Goal: Task Accomplishment & Management: Manage account settings

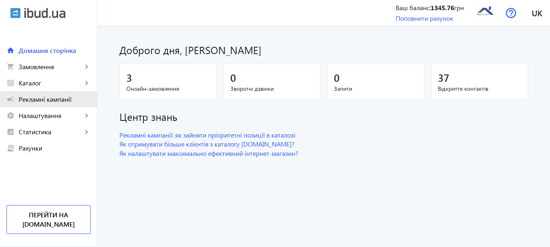
click at [51, 95] on span "Рекламні кампанії" at bounding box center [55, 99] width 72 height 8
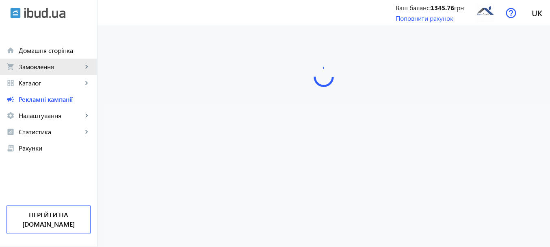
click at [62, 67] on span "Замовлення" at bounding box center [51, 67] width 64 height 8
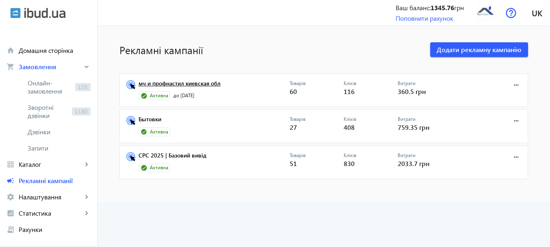
click at [234, 84] on link "мч и профнастил киевская обл" at bounding box center [214, 85] width 151 height 11
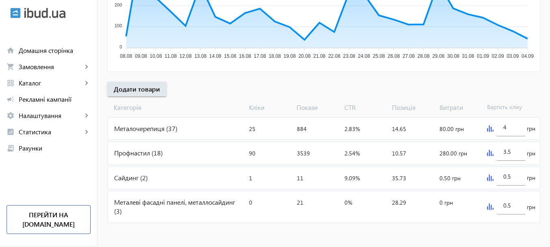
scroll to position [229, 0]
click at [488, 128] on img at bounding box center [490, 128] width 6 height 6
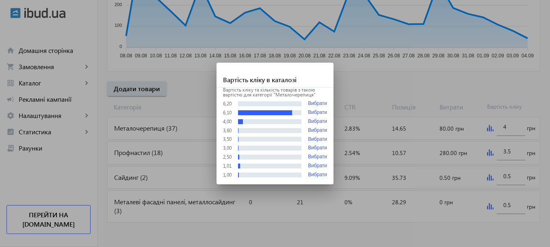
scroll to position [0, 0]
click at [381, 87] on div at bounding box center [275, 123] width 550 height 247
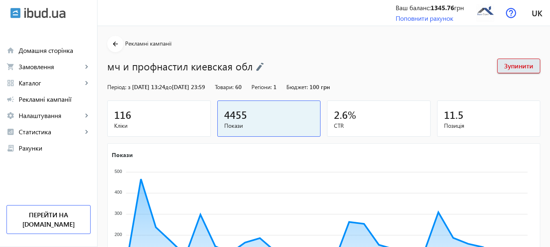
scroll to position [229, 0]
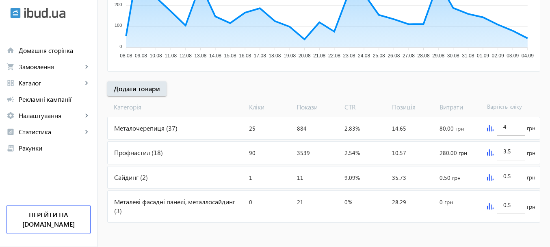
click at [489, 153] on img at bounding box center [490, 152] width 6 height 6
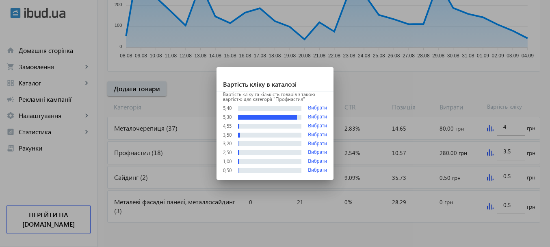
click at [180, 114] on div at bounding box center [275, 123] width 550 height 247
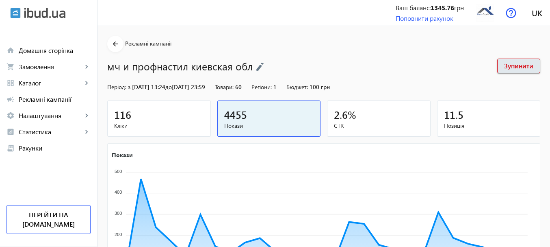
scroll to position [229, 0]
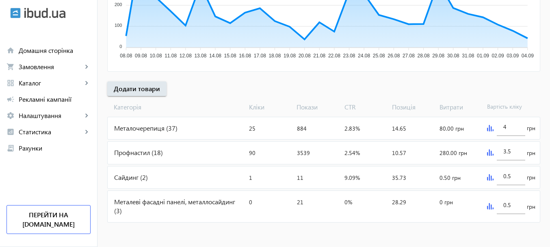
click at [491, 130] on img at bounding box center [490, 128] width 6 height 6
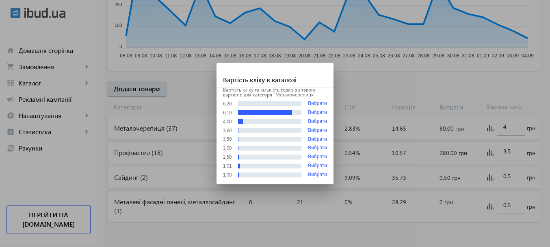
click at [146, 129] on div at bounding box center [275, 123] width 550 height 247
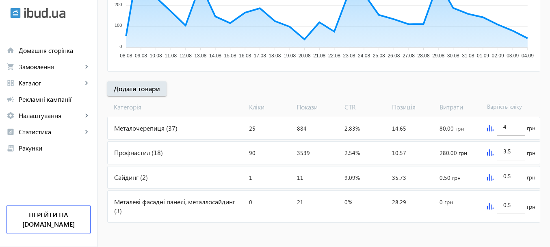
scroll to position [229, 0]
click at [161, 126] on div "Металочерепиця (37)" at bounding box center [177, 128] width 138 height 22
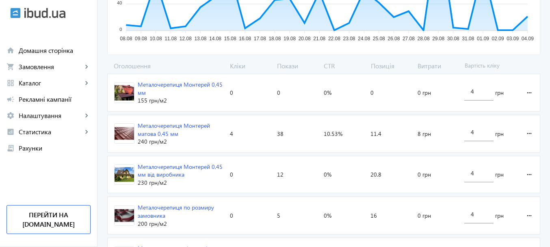
scroll to position [244, 0]
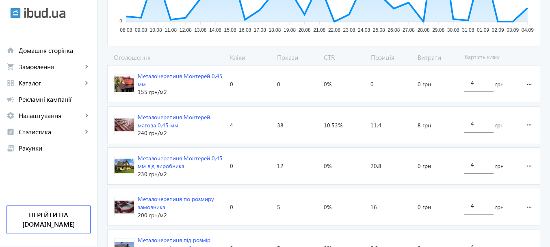
click at [475, 82] on input "4" at bounding box center [479, 83] width 16 height 8
type input "4."
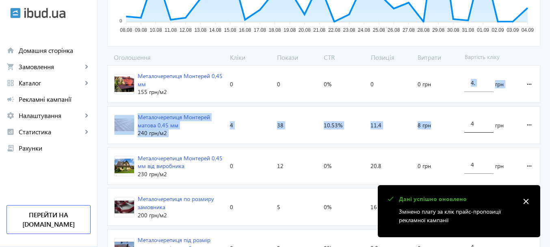
click at [478, 125] on input "4" at bounding box center [479, 123] width 16 height 8
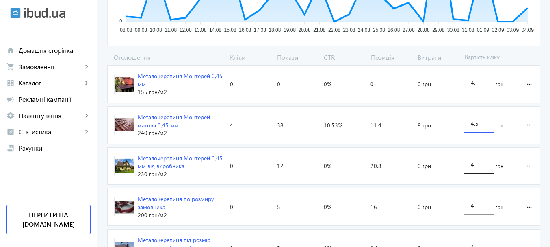
type input "4.5"
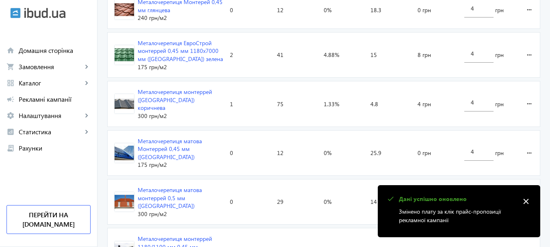
scroll to position [528, 0]
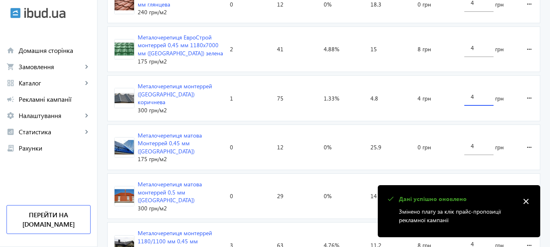
click at [472, 93] on input "4" at bounding box center [479, 97] width 16 height 8
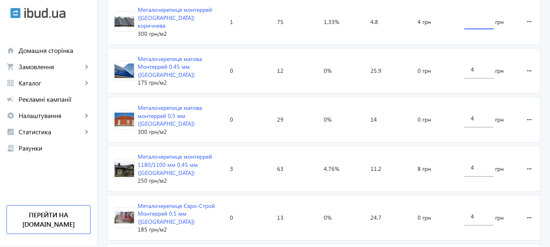
scroll to position [609, 0]
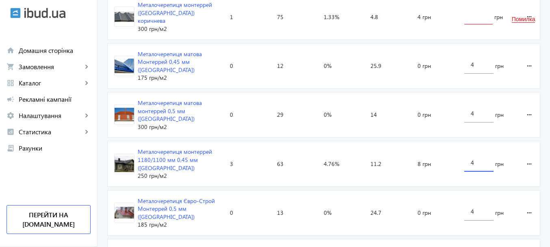
click at [477, 158] on input "4" at bounding box center [479, 162] width 16 height 8
type input "5"
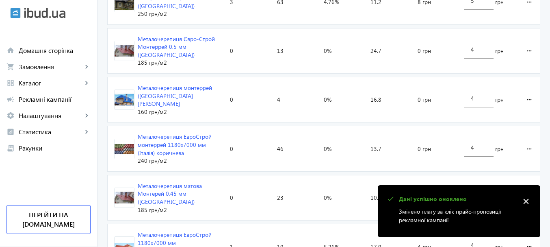
scroll to position [772, 0]
drag, startPoint x: 475, startPoint y: 151, endPoint x: 463, endPoint y: 150, distance: 11.8
click at [464, 182] on div "4" at bounding box center [478, 193] width 29 height 23
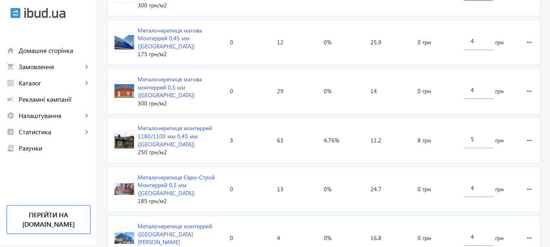
scroll to position [606, 0]
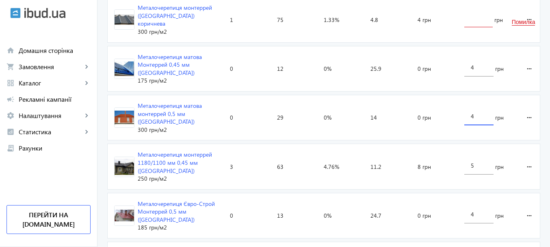
drag, startPoint x: 475, startPoint y: 96, endPoint x: 457, endPoint y: 99, distance: 18.6
click at [457, 99] on section "Металочерепиця матова монтеррей 0,5 мм (Німеччина) 300 грн /м2 Кліки: 0 Покази:…" at bounding box center [323, 117] width 433 height 45
type input "4.8"
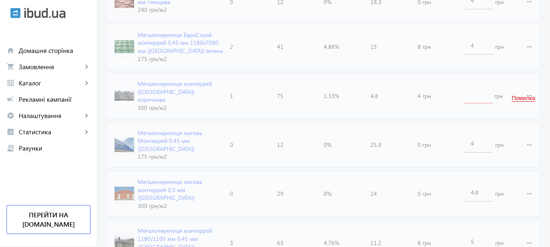
scroll to position [525, 0]
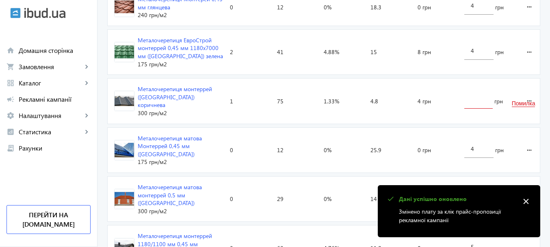
click at [475, 98] on input "text" at bounding box center [478, 99] width 15 height 8
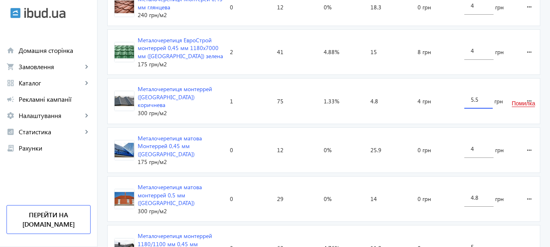
type input "5.5"
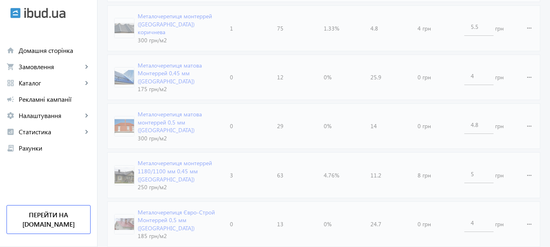
scroll to position [403, 0]
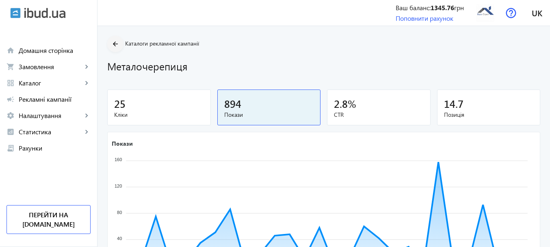
click at [110, 44] on mat-icon "arrow_back" at bounding box center [115, 44] width 10 height 10
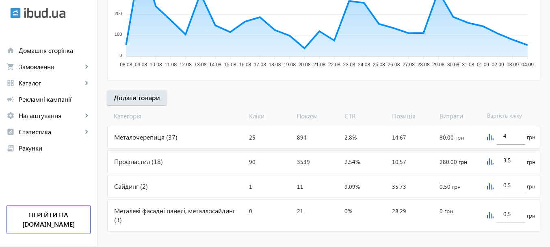
scroll to position [229, 0]
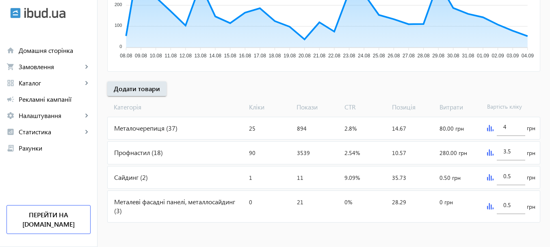
click at [488, 152] on img at bounding box center [490, 152] width 6 height 6
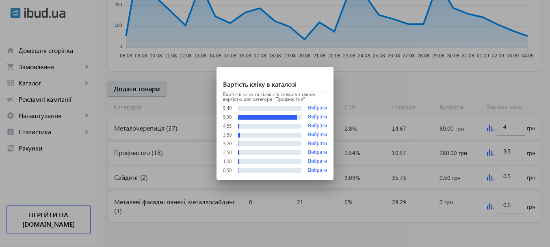
scroll to position [0, 0]
click at [116, 151] on div at bounding box center [275, 123] width 550 height 247
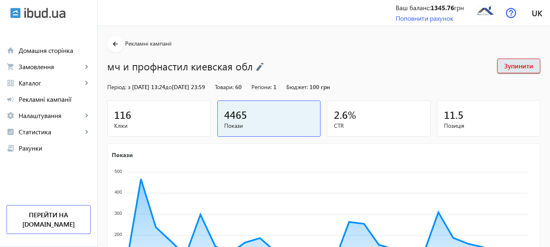
scroll to position [229, 0]
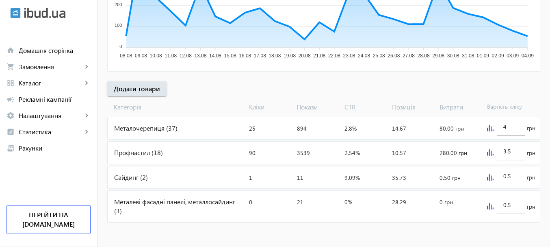
click at [154, 153] on div "Профнастил (18)" at bounding box center [177, 152] width 138 height 22
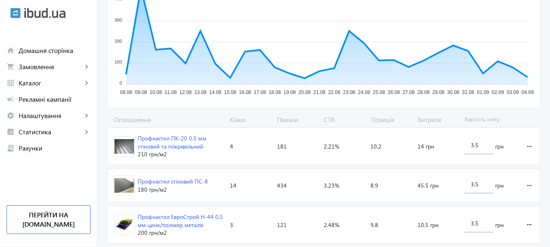
scroll to position [203, 0]
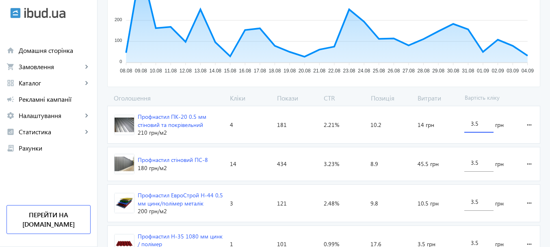
drag, startPoint x: 479, startPoint y: 126, endPoint x: 465, endPoint y: 126, distance: 13.4
click at [465, 126] on div "3.5" at bounding box center [478, 121] width 29 height 23
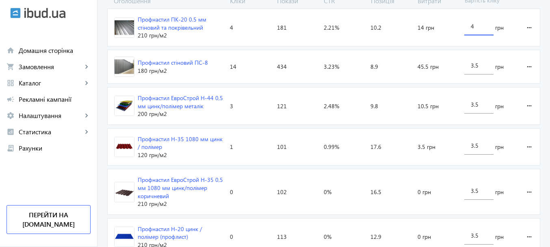
scroll to position [325, 0]
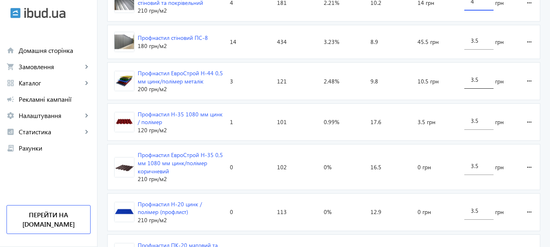
type input "4"
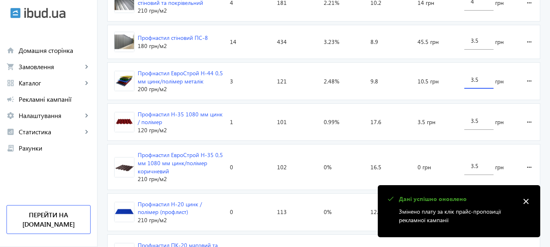
drag, startPoint x: 478, startPoint y: 76, endPoint x: 465, endPoint y: 79, distance: 13.9
click at [465, 79] on div "3.5" at bounding box center [478, 77] width 29 height 23
type input "4.2"
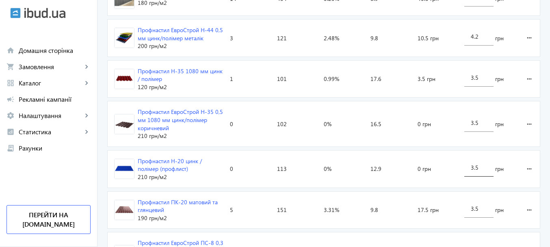
scroll to position [364, 0]
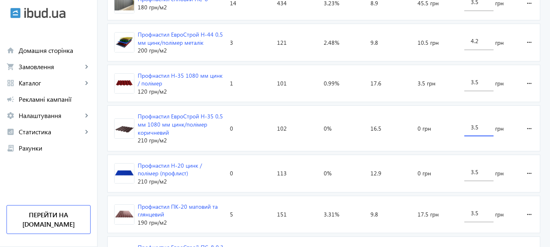
drag, startPoint x: 481, startPoint y: 126, endPoint x: 456, endPoint y: 137, distance: 27.5
click at [456, 137] on section "Профнастил ЕвроСтрой Н-35 0,5 мм 1080 мм цинк/полімер коричневий 210 грн /м2 Кл…" at bounding box center [323, 127] width 433 height 45
type input "5"
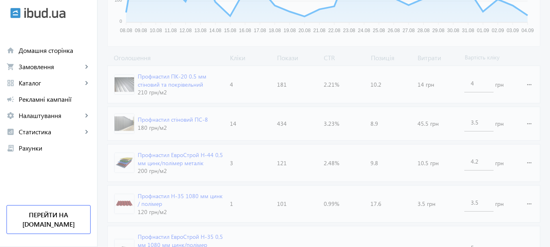
scroll to position [242, 0]
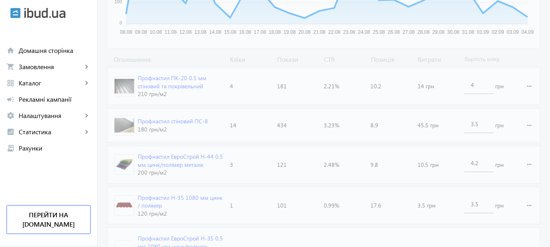
drag, startPoint x: 474, startPoint y: 83, endPoint x: 456, endPoint y: 91, distance: 19.1
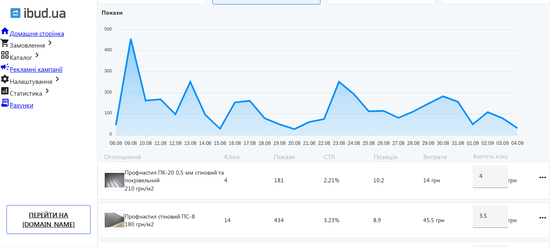
scroll to position [244, 0]
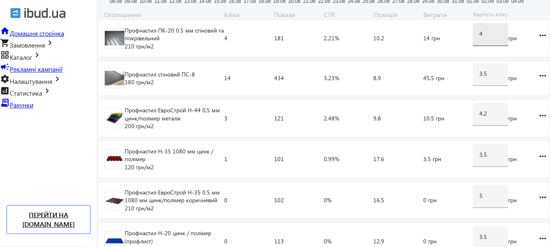
drag, startPoint x: 472, startPoint y: 77, endPoint x: 468, endPoint y: 79, distance: 4.8
click at [459, 57] on section "Профнастил ПК-20 0.5 мм стіновий та покрівельний 210 грн /м2 Кліки: 4 Покази: 1…" at bounding box center [323, 38] width 452 height 38
drag, startPoint x: 474, startPoint y: 84, endPoint x: 463, endPoint y: 85, distance: 11.4
click at [473, 57] on div "4 грн" at bounding box center [502, 38] width 59 height 37
type input "5.2"
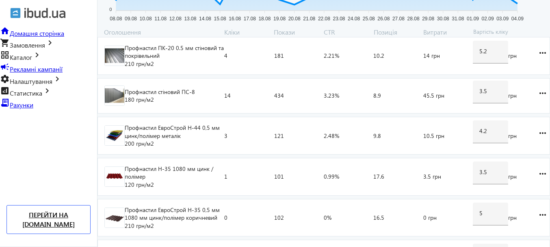
scroll to position [0, 0]
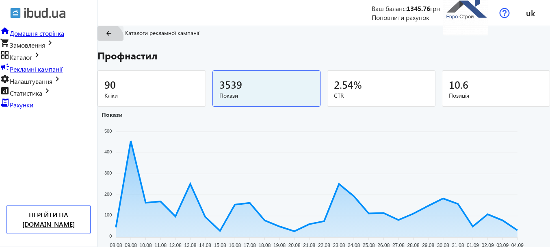
click at [113, 37] on mat-icon "arrow_back" at bounding box center [108, 33] width 7 height 7
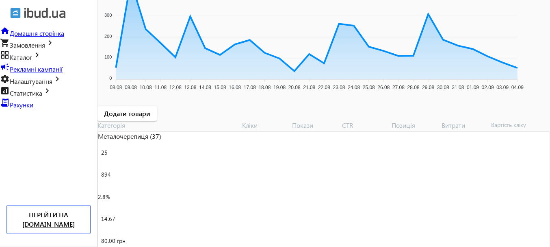
scroll to position [229, 0]
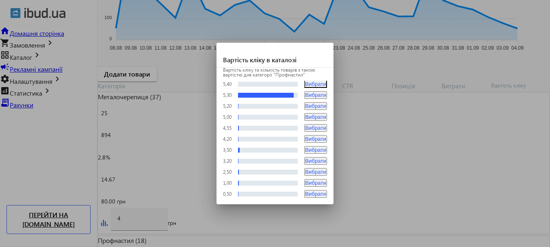
click at [357, 83] on div at bounding box center [275, 123] width 550 height 247
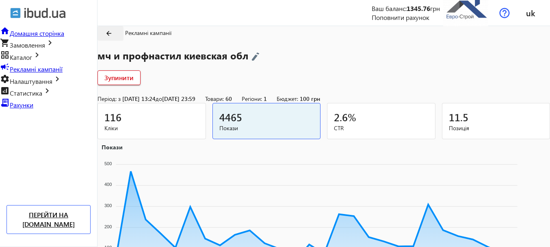
click at [111, 37] on mat-icon "arrow_back" at bounding box center [108, 33] width 7 height 7
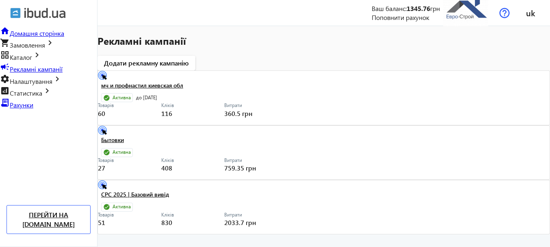
click at [175, 191] on link "CPC 2025 | Базовий вивід" at bounding box center [190, 196] width 178 height 11
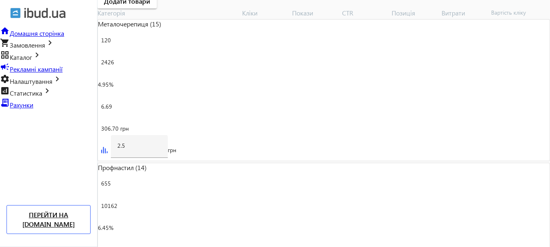
scroll to position [303, 0]
click at [108, 146] on img at bounding box center [104, 149] width 6 height 6
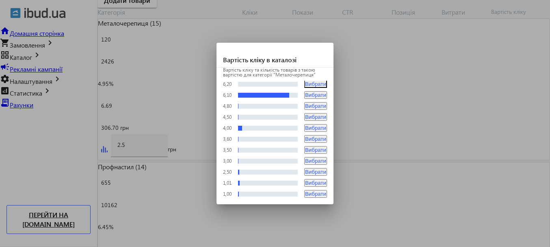
scroll to position [0, 0]
click at [110, 37] on div at bounding box center [275, 123] width 550 height 247
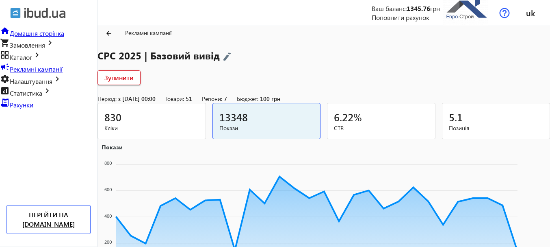
scroll to position [303, 0]
